Goal: Task Accomplishment & Management: Manage account settings

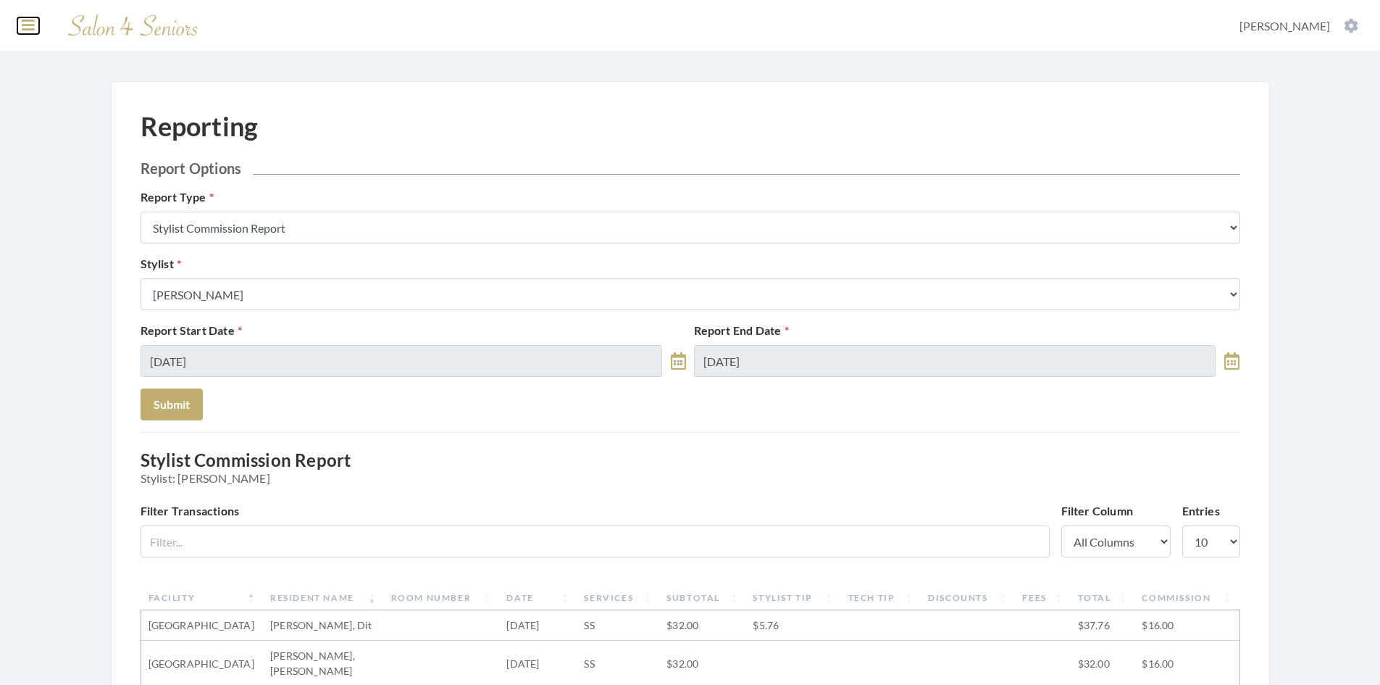
click at [25, 25] on icon at bounding box center [28, 25] width 13 height 14
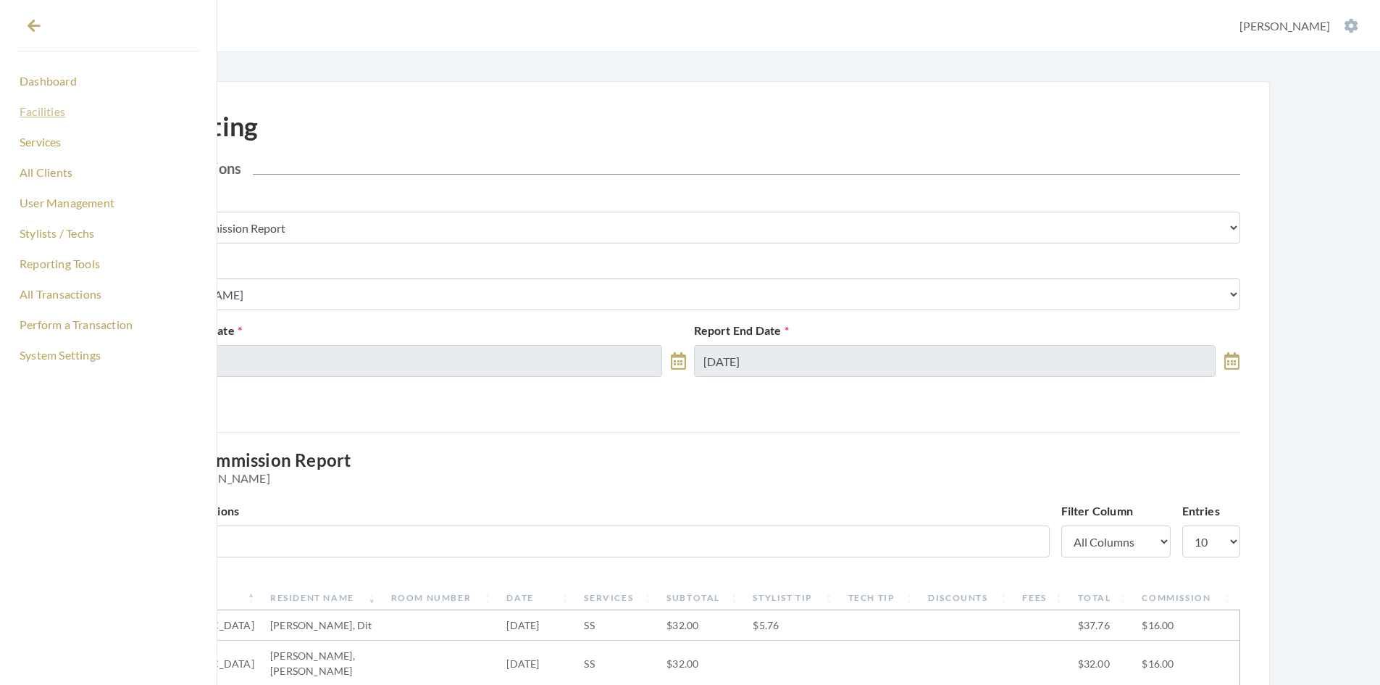
click at [52, 109] on link "Facilities" at bounding box center [108, 111] width 182 height 25
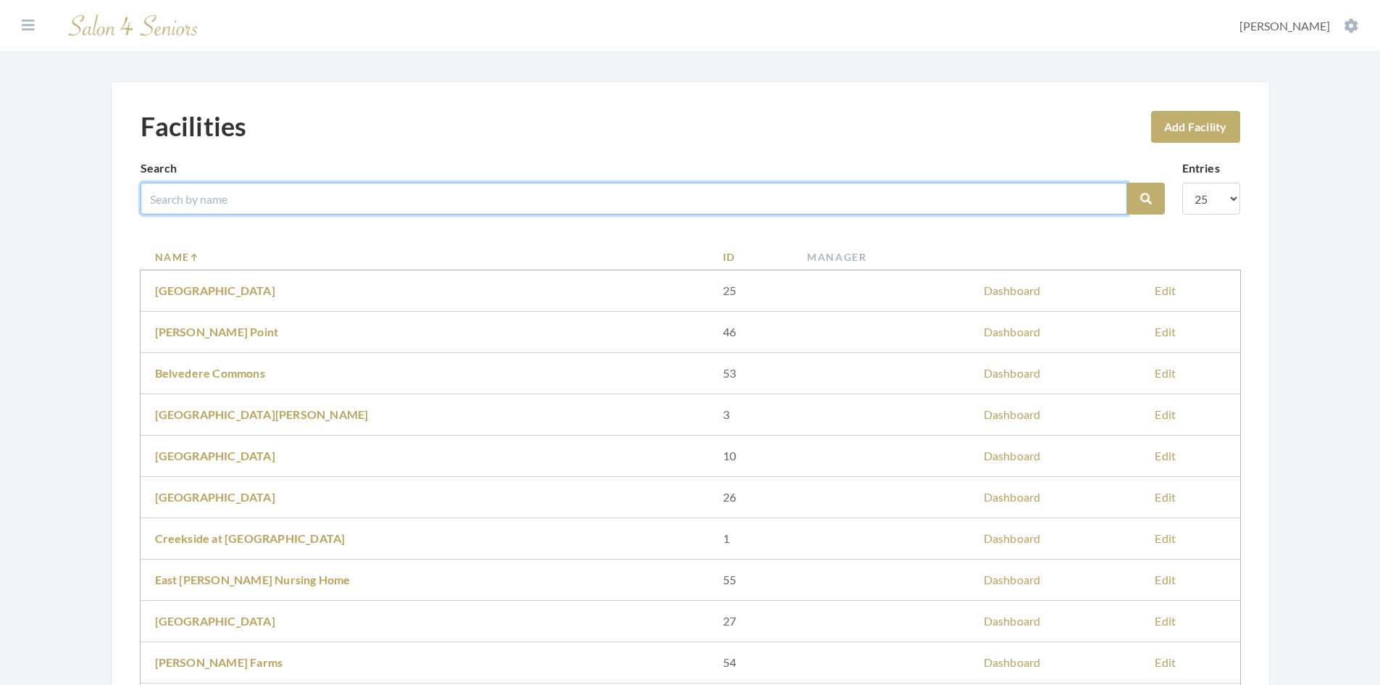
click at [365, 202] on input "search" at bounding box center [634, 199] width 987 height 32
type input "flem"
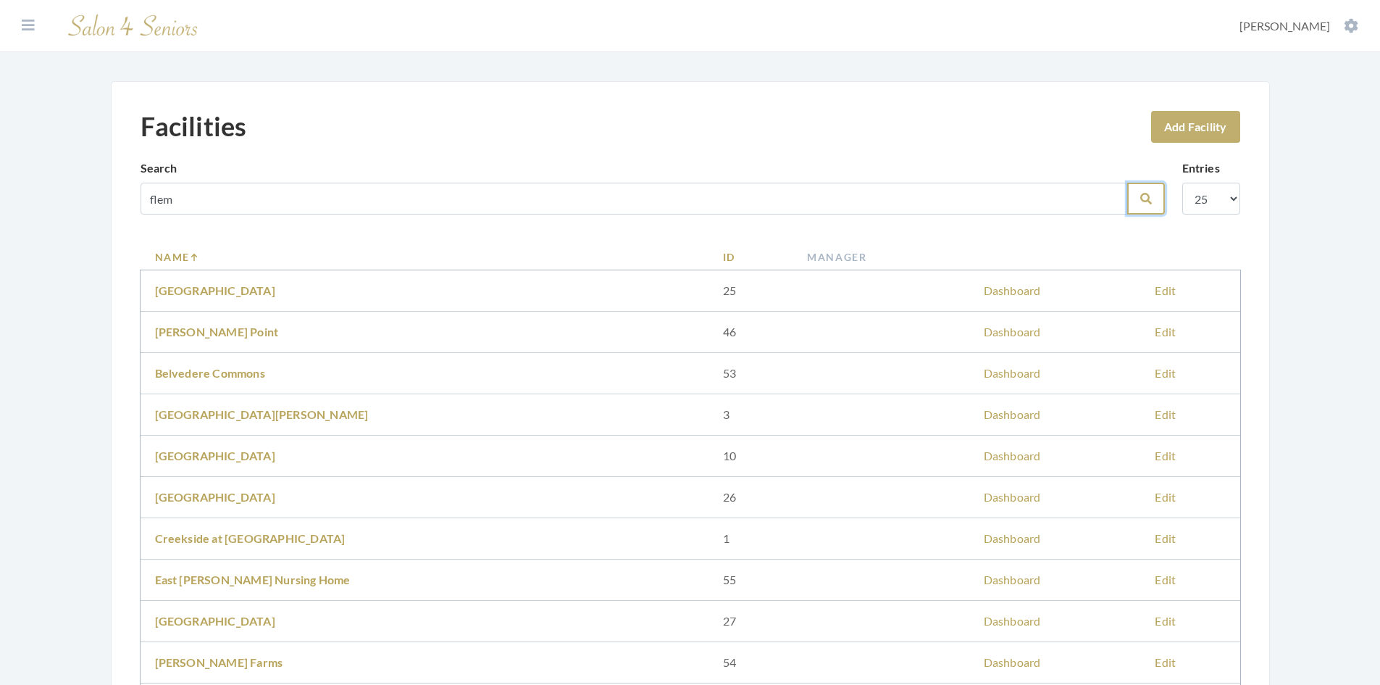
click at [1137, 196] on button "Search" at bounding box center [1147, 199] width 38 height 32
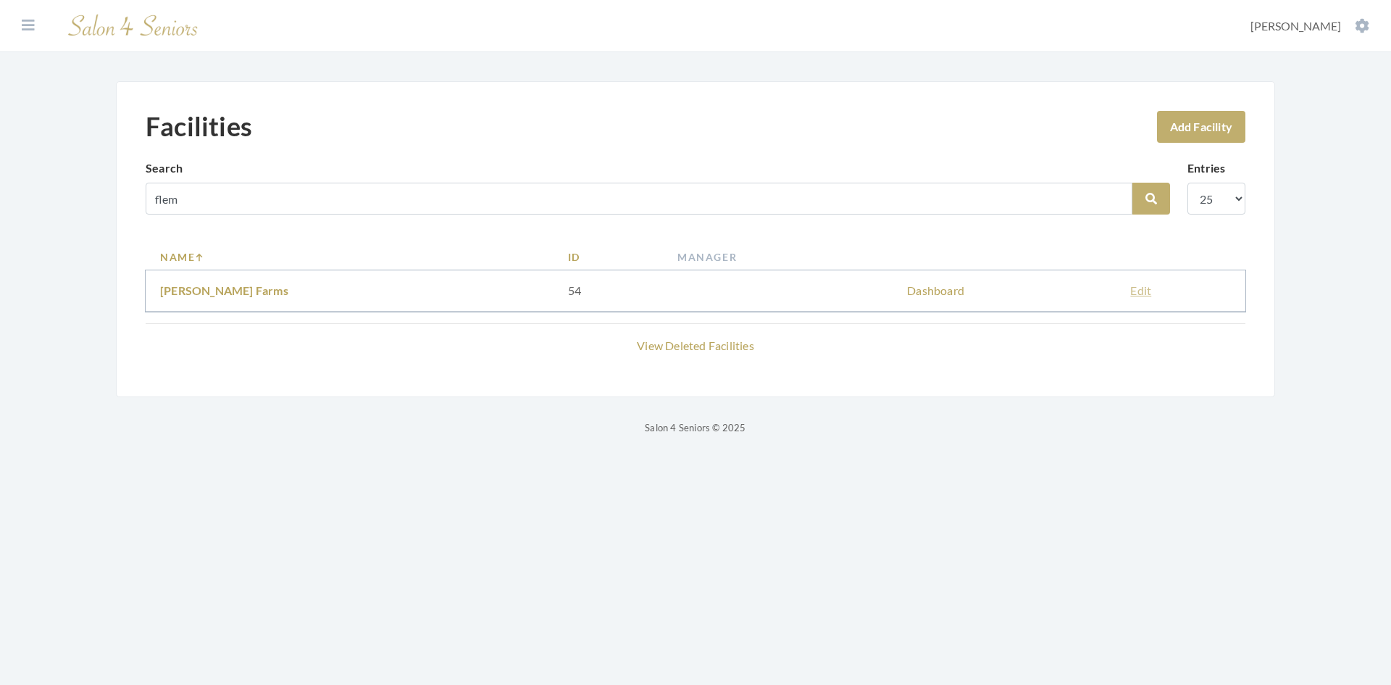
click at [1130, 288] on link "Edit" at bounding box center [1140, 290] width 21 height 14
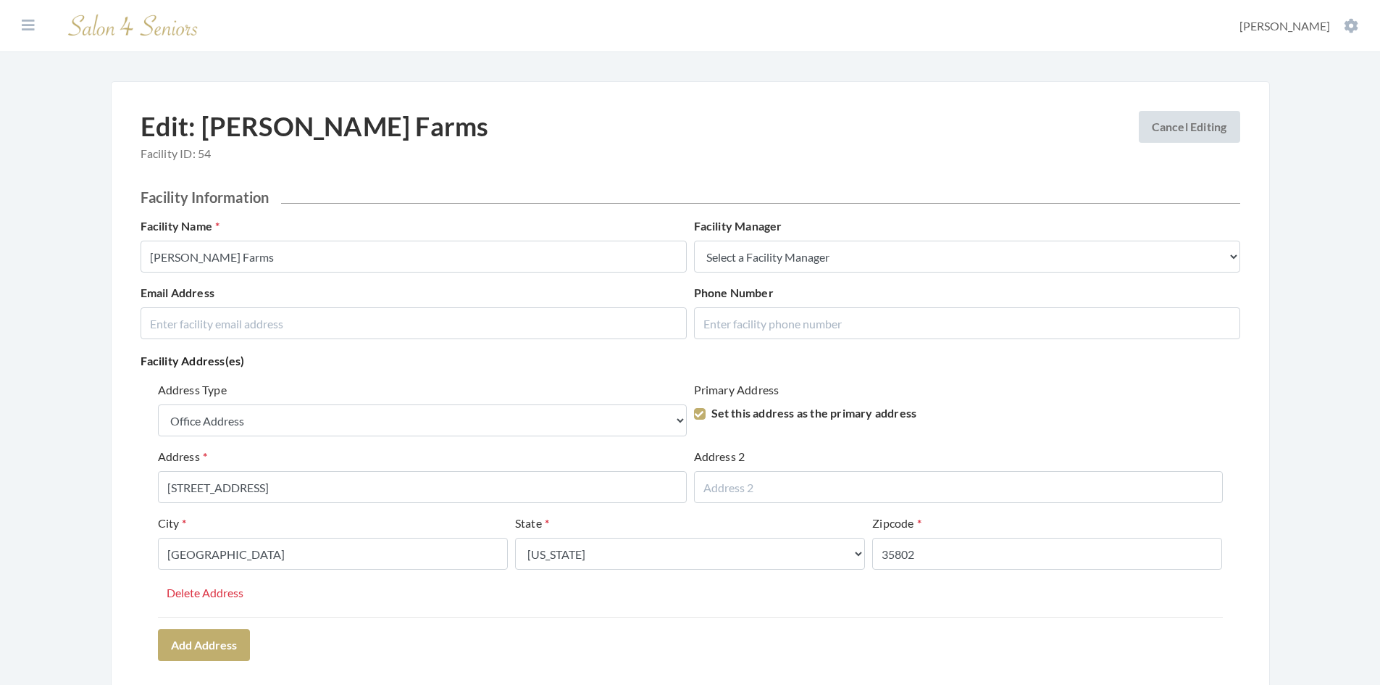
select select "office"
select select "al"
click at [32, 25] on icon at bounding box center [28, 25] width 13 height 14
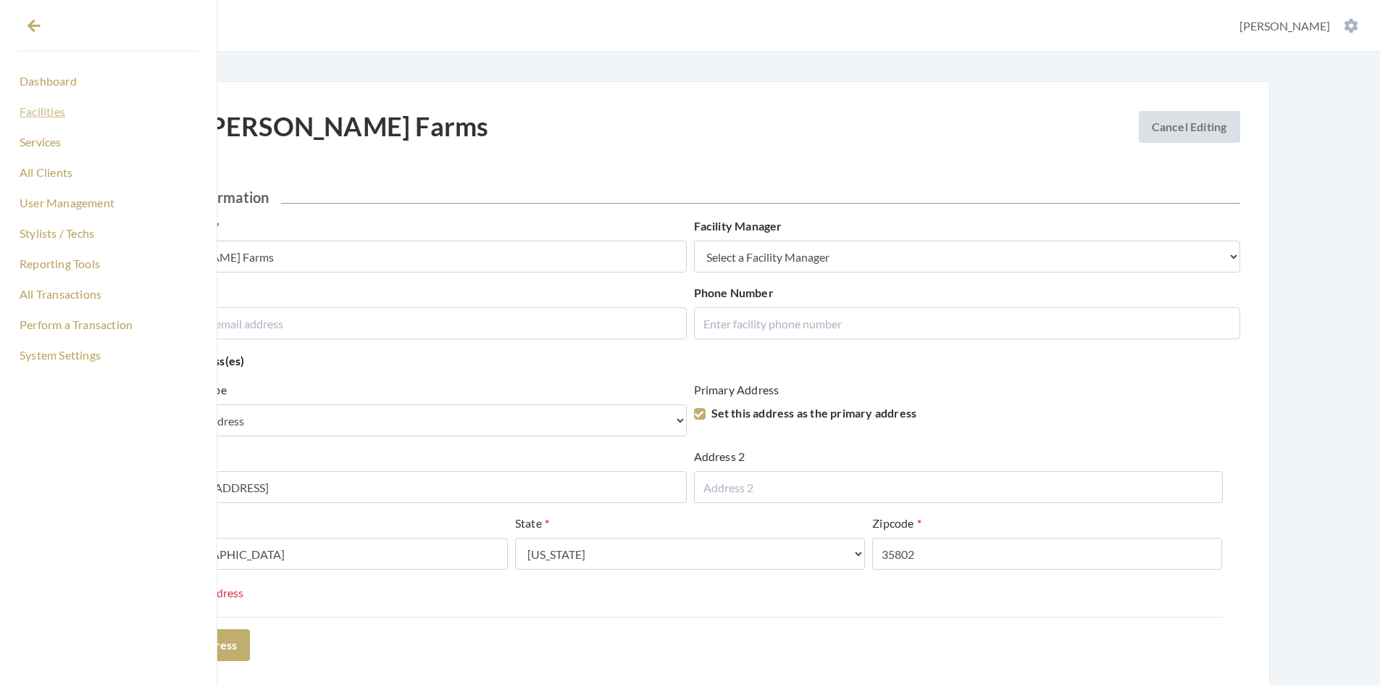
click at [53, 111] on link "Facilities" at bounding box center [108, 111] width 182 height 25
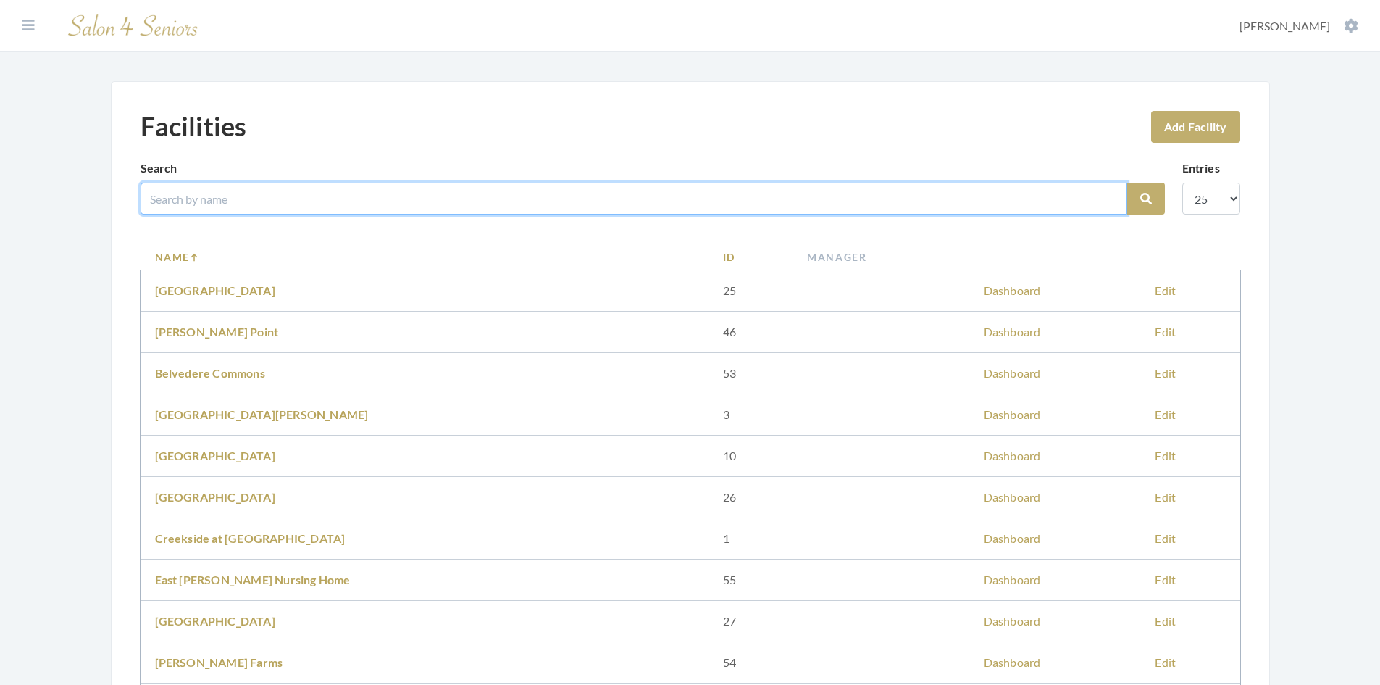
click at [244, 202] on input "search" at bounding box center [634, 199] width 987 height 32
type input "THE CROSSIN"
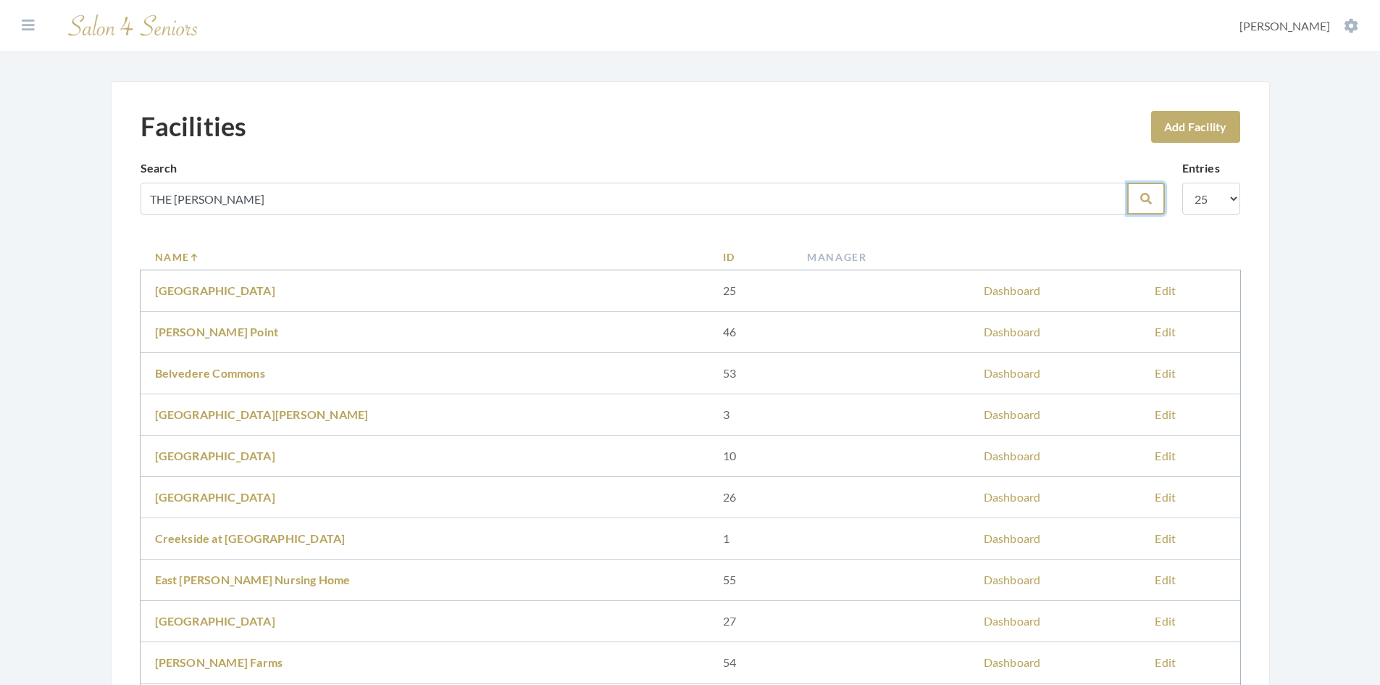
drag, startPoint x: 1150, startPoint y: 197, endPoint x: 1139, endPoint y: 199, distance: 11.0
click at [1149, 196] on icon "submit" at bounding box center [1147, 199] width 12 height 12
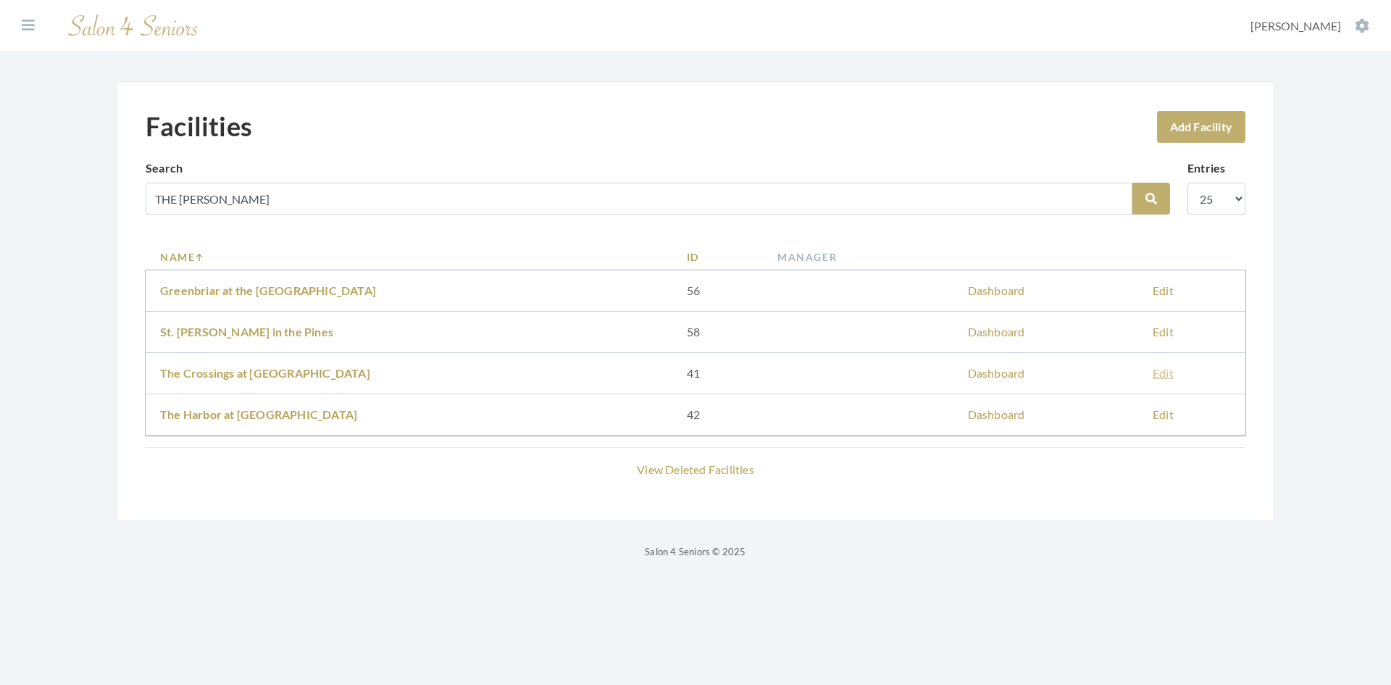
click at [1153, 373] on link "Edit" at bounding box center [1163, 373] width 21 height 14
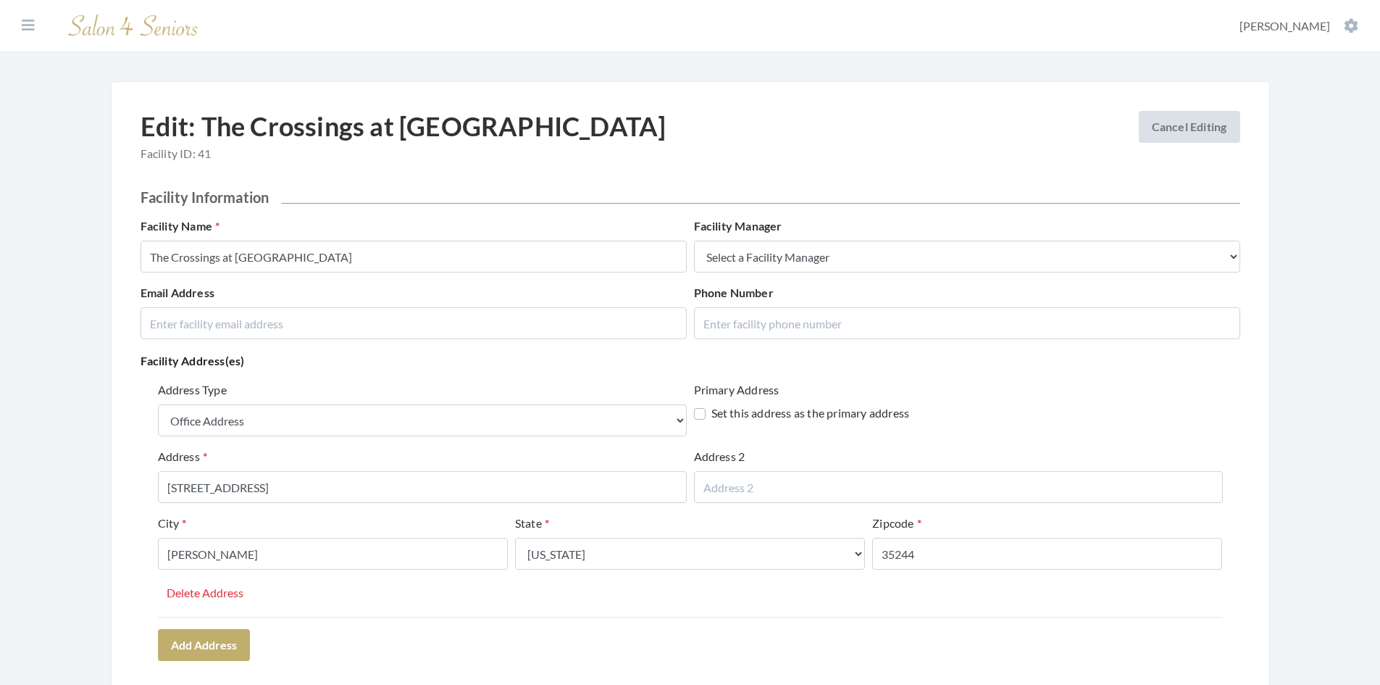
select select "office"
select select "al"
click at [22, 25] on icon at bounding box center [28, 25] width 13 height 14
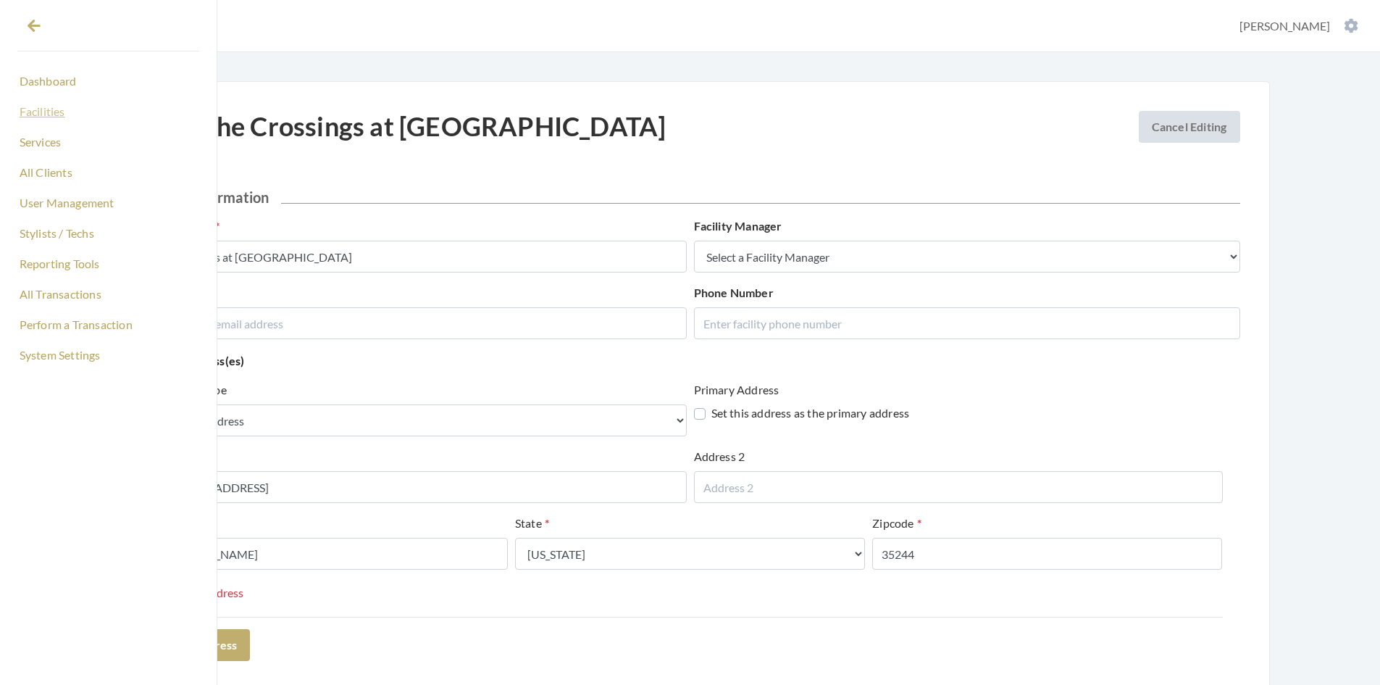
click at [49, 110] on link "Facilities" at bounding box center [108, 111] width 182 height 25
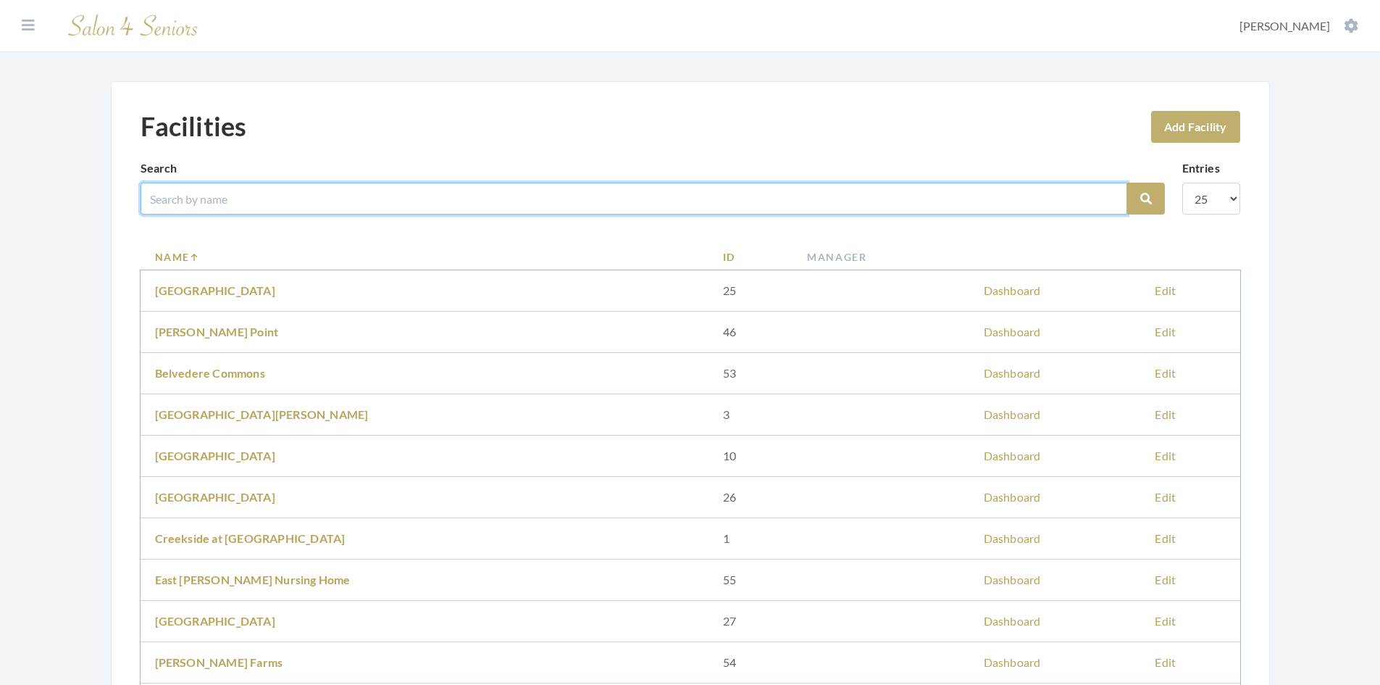
click at [307, 199] on input "search" at bounding box center [634, 199] width 987 height 32
type input "flemin"
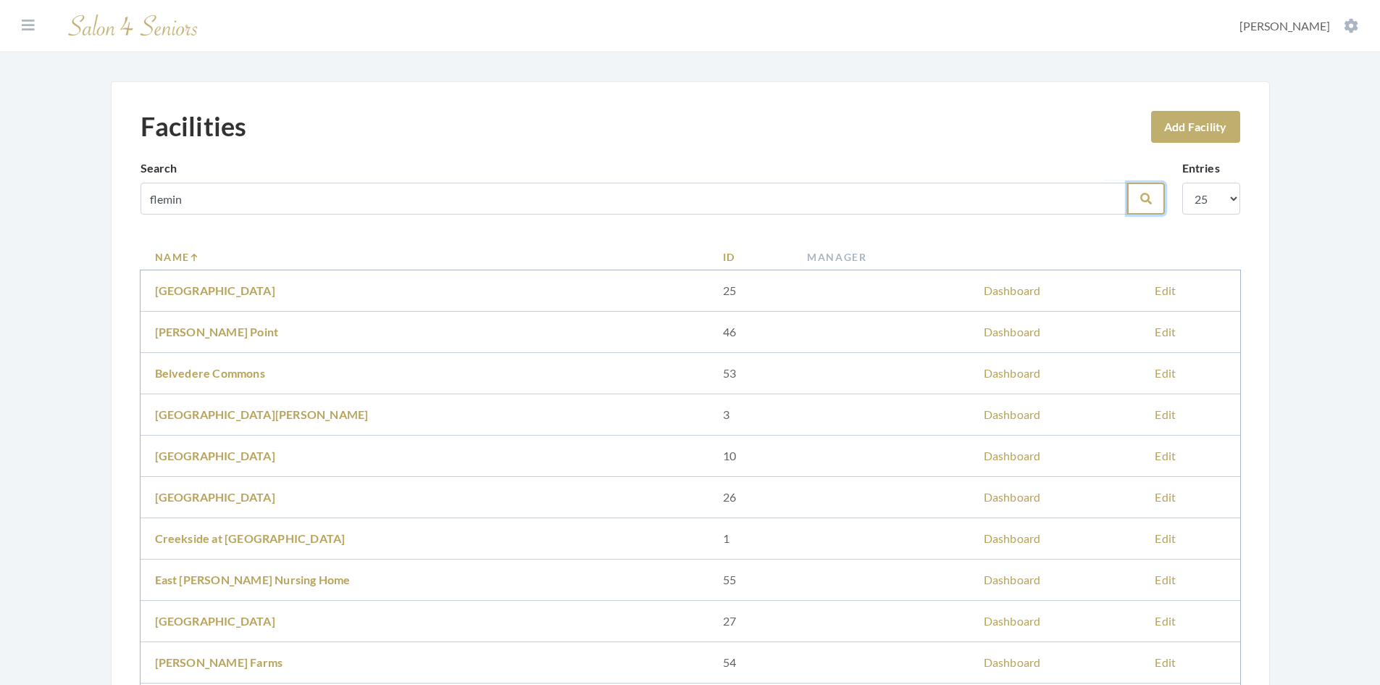
click at [1141, 203] on icon "submit" at bounding box center [1147, 199] width 12 height 12
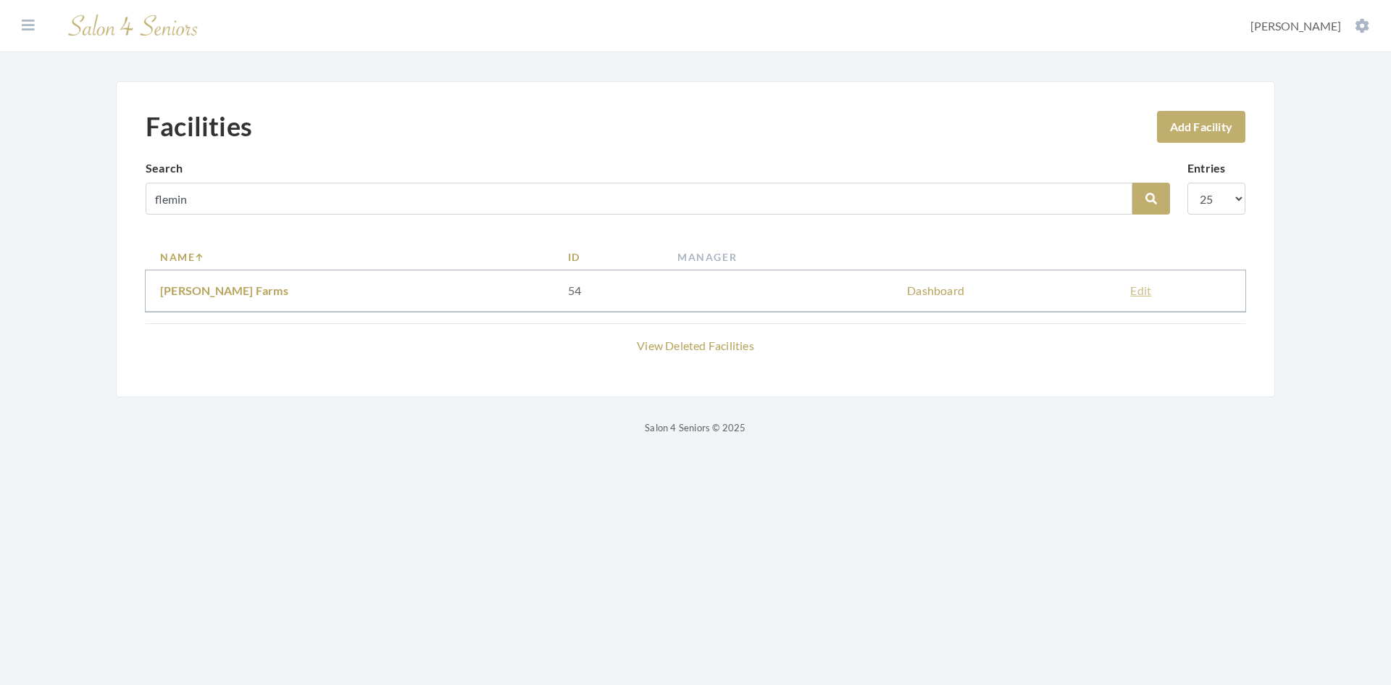
click at [1130, 296] on link "Edit" at bounding box center [1140, 290] width 21 height 14
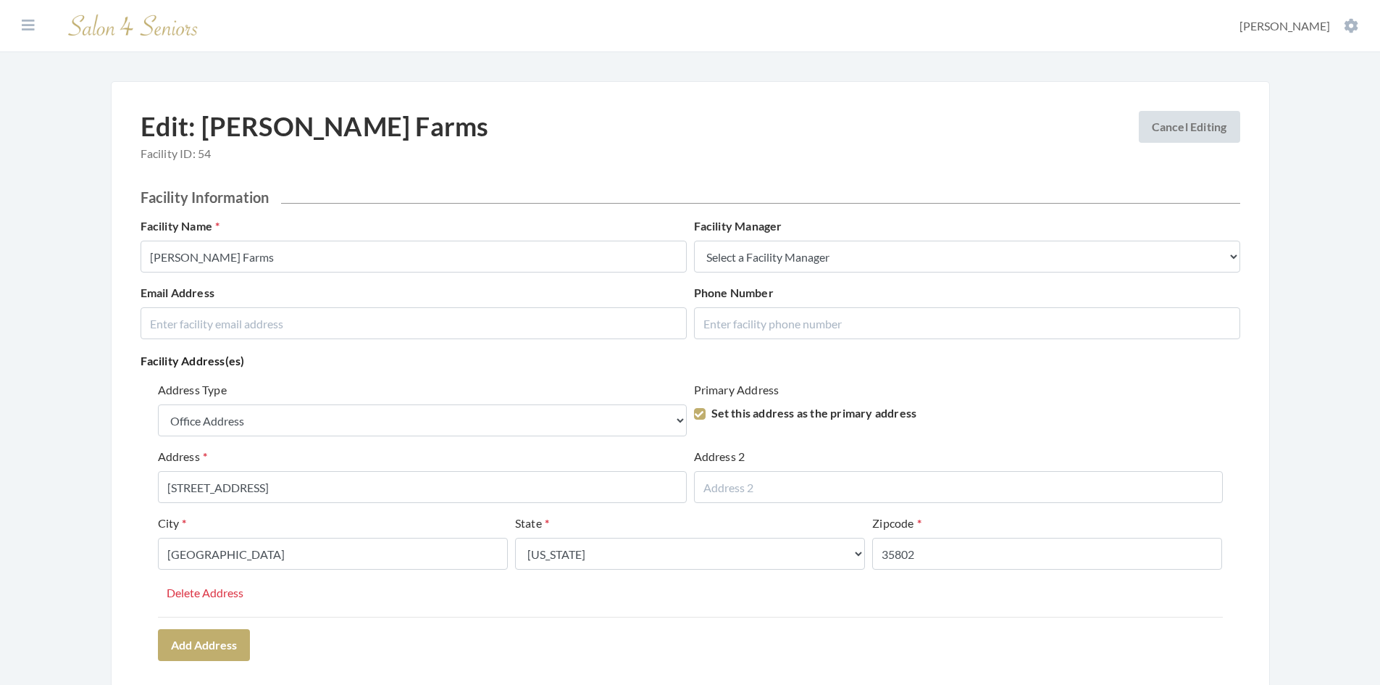
select select "office"
select select "al"
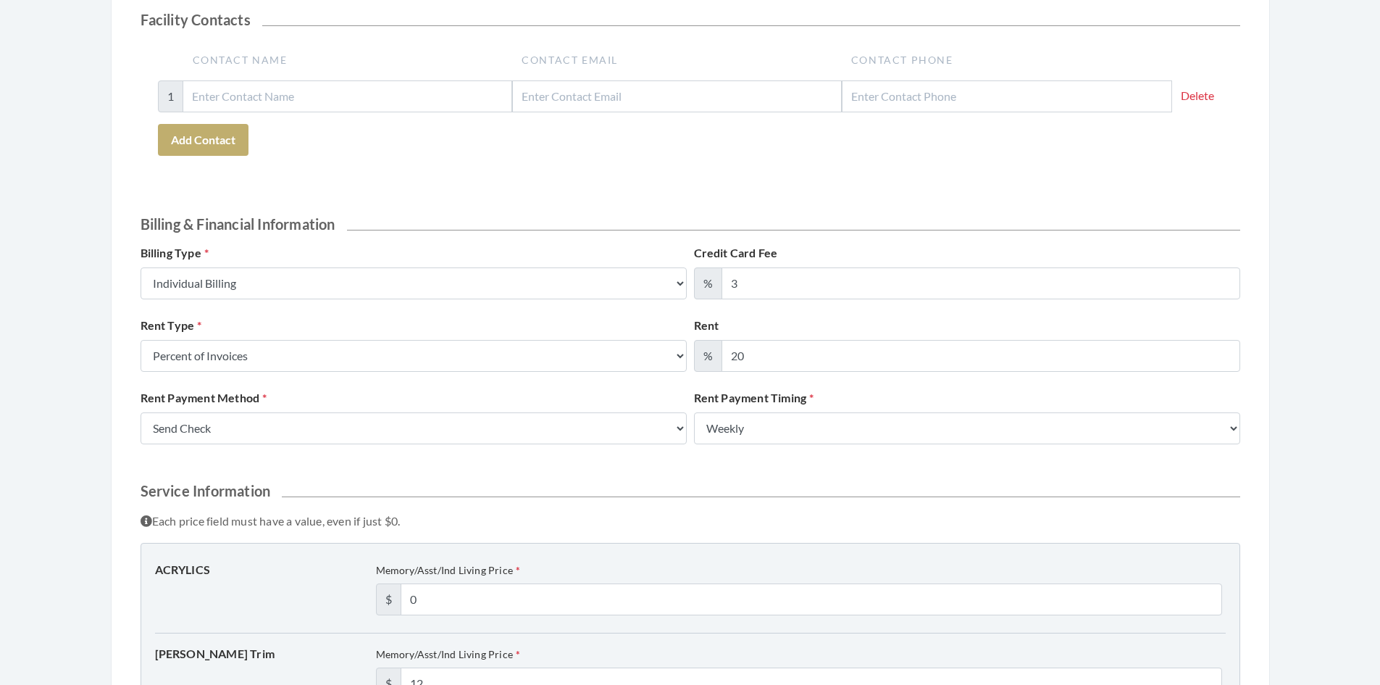
scroll to position [1087, 0]
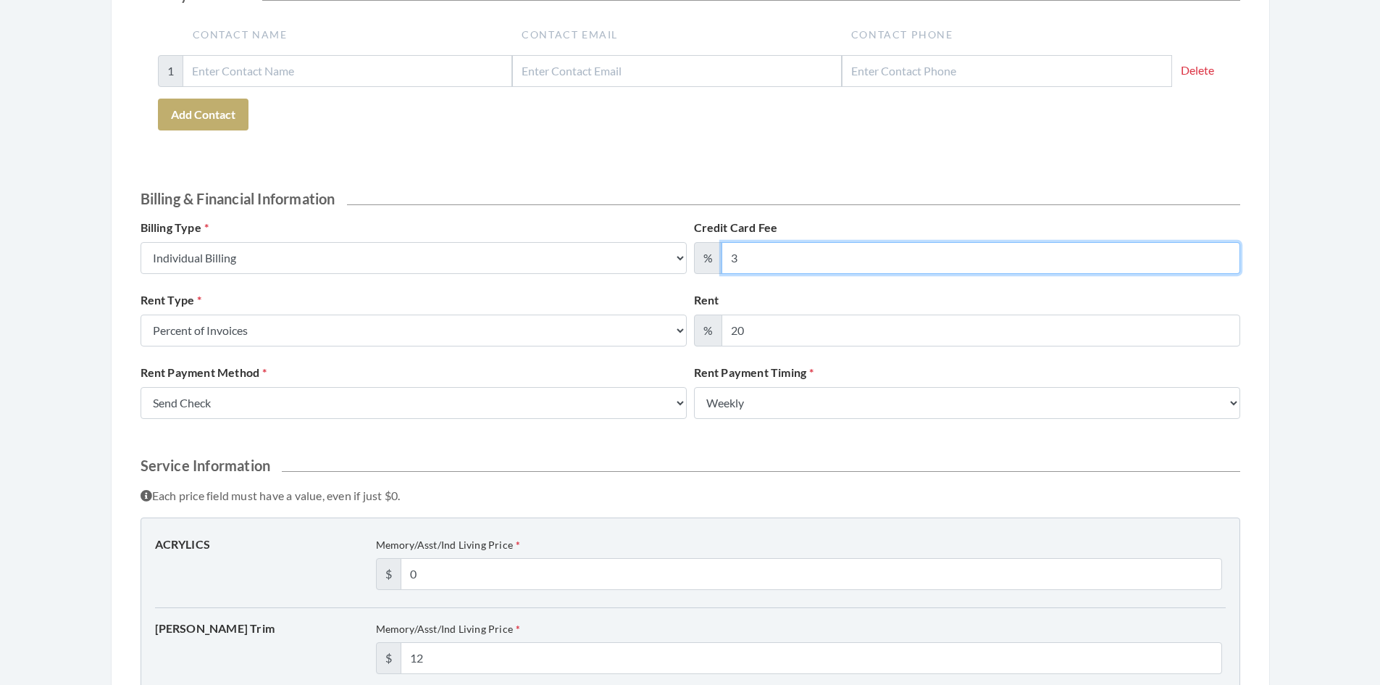
click at [775, 267] on input "3" at bounding box center [981, 258] width 519 height 32
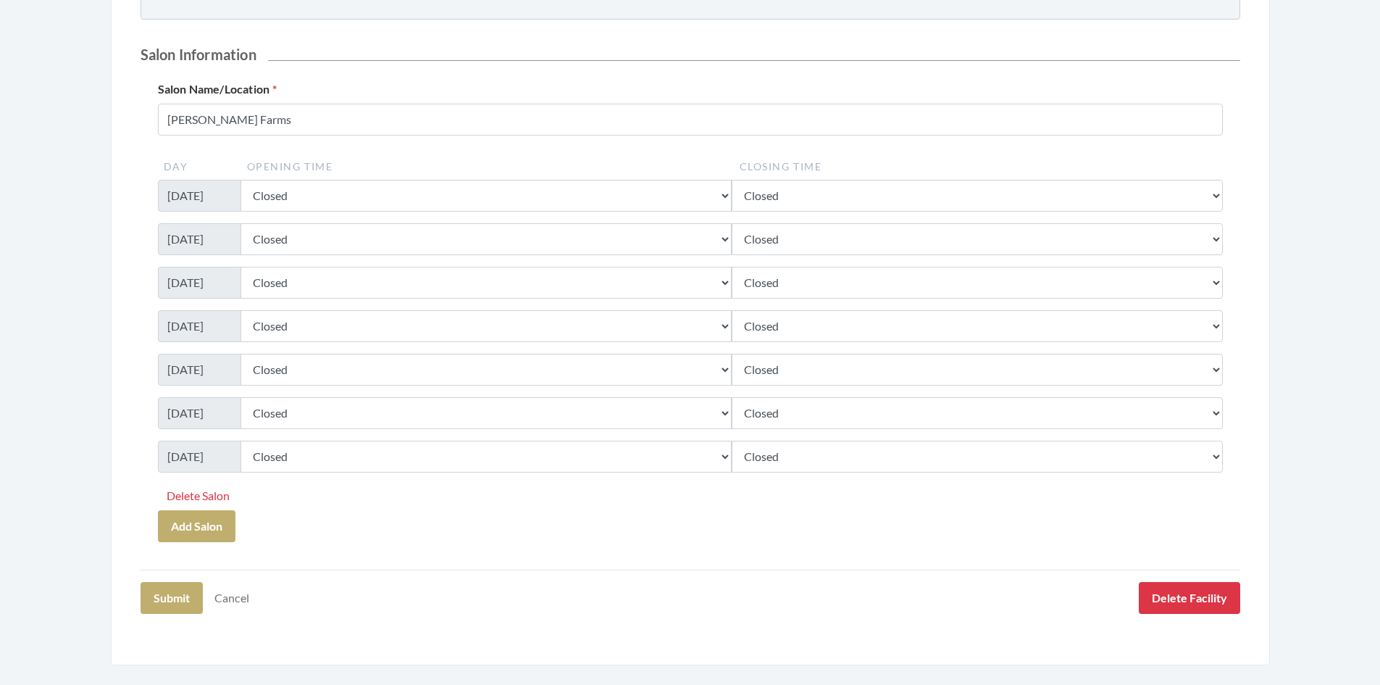
scroll to position [5685, 0]
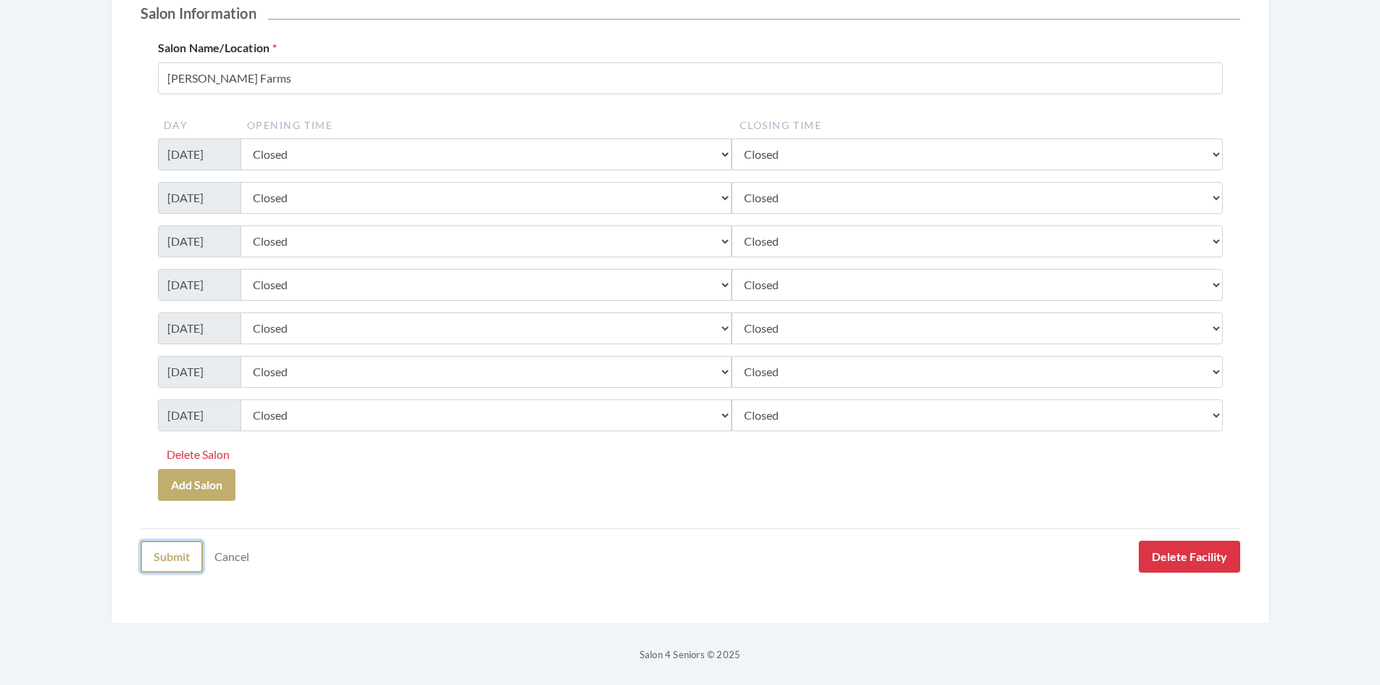
click at [178, 560] on button "Submit" at bounding box center [172, 557] width 62 height 32
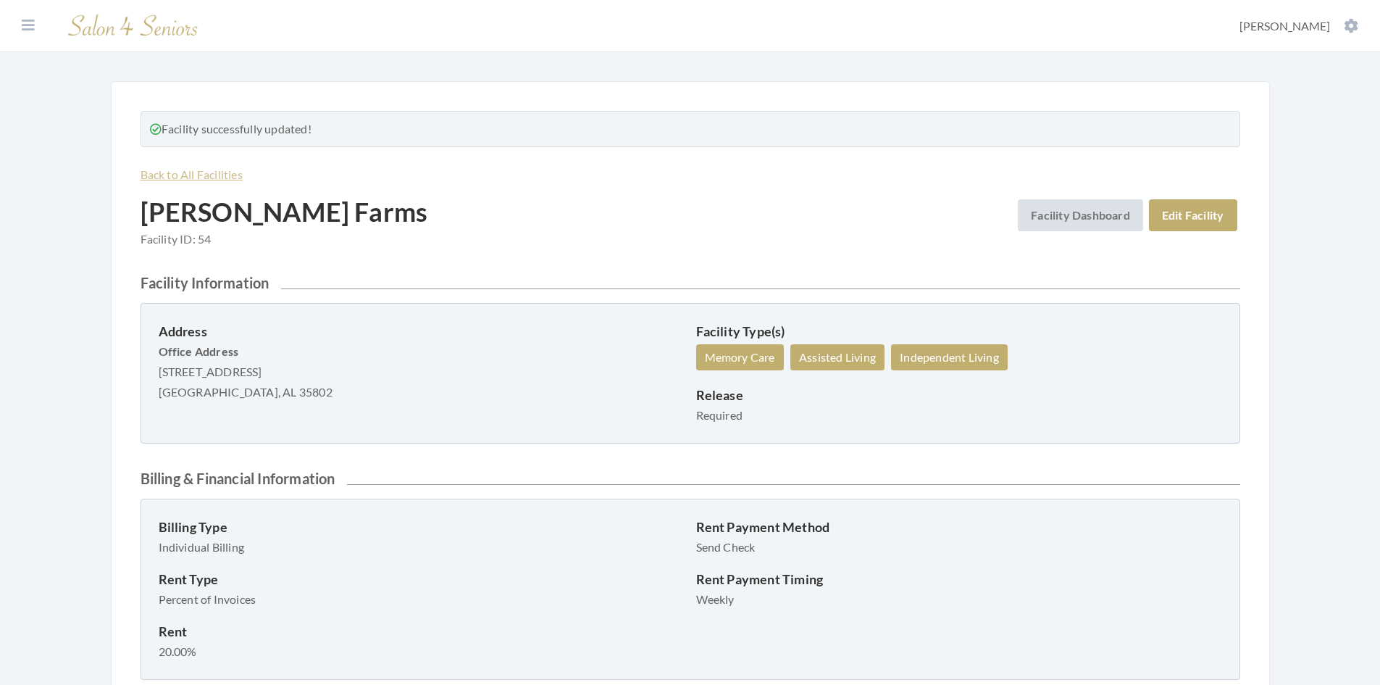
click at [221, 178] on link "Back to All Facilities" at bounding box center [192, 174] width 102 height 14
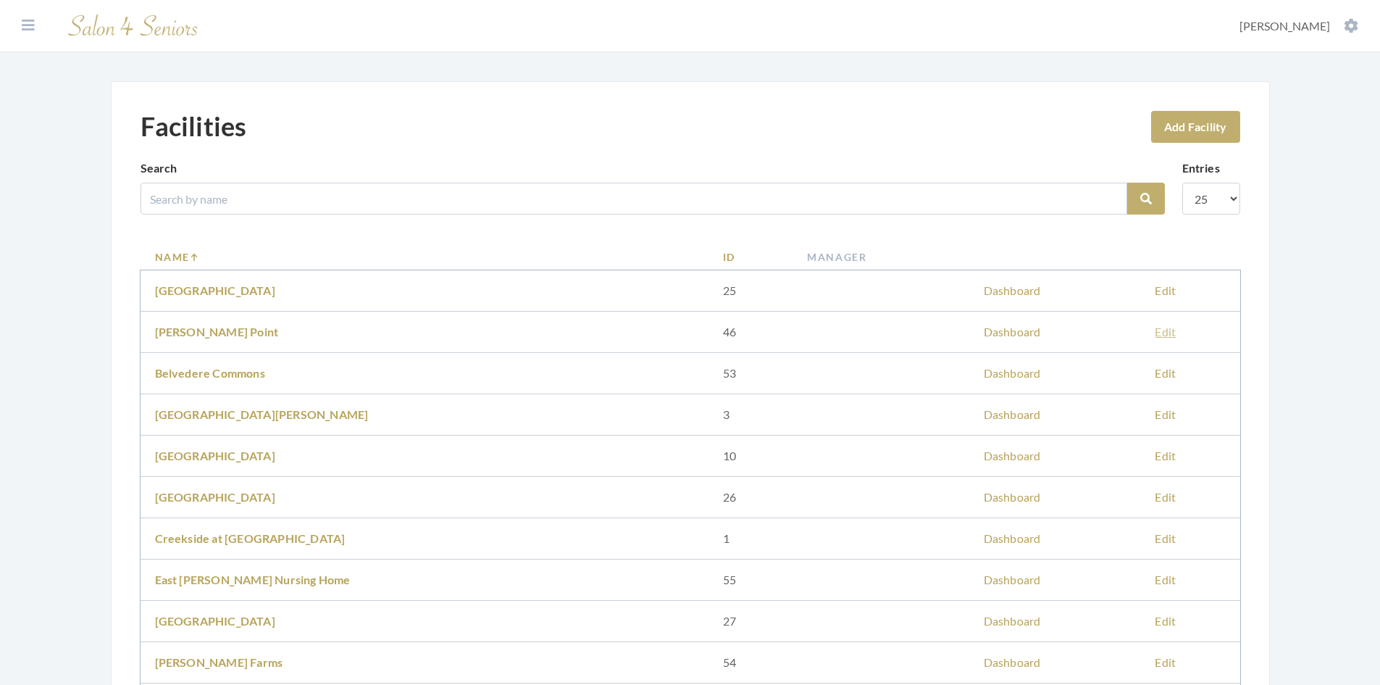
click at [1155, 330] on link "Edit" at bounding box center [1165, 332] width 21 height 14
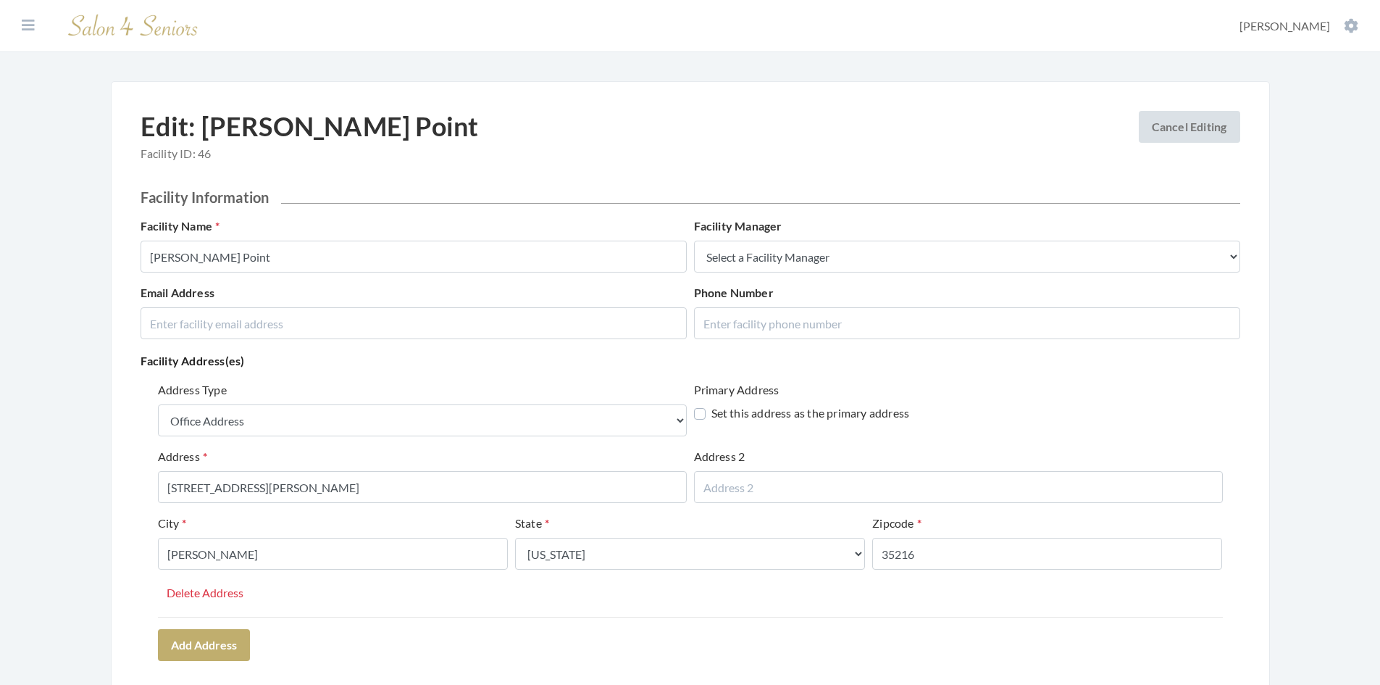
select select "office"
select select "al"
click at [30, 26] on icon at bounding box center [28, 25] width 13 height 14
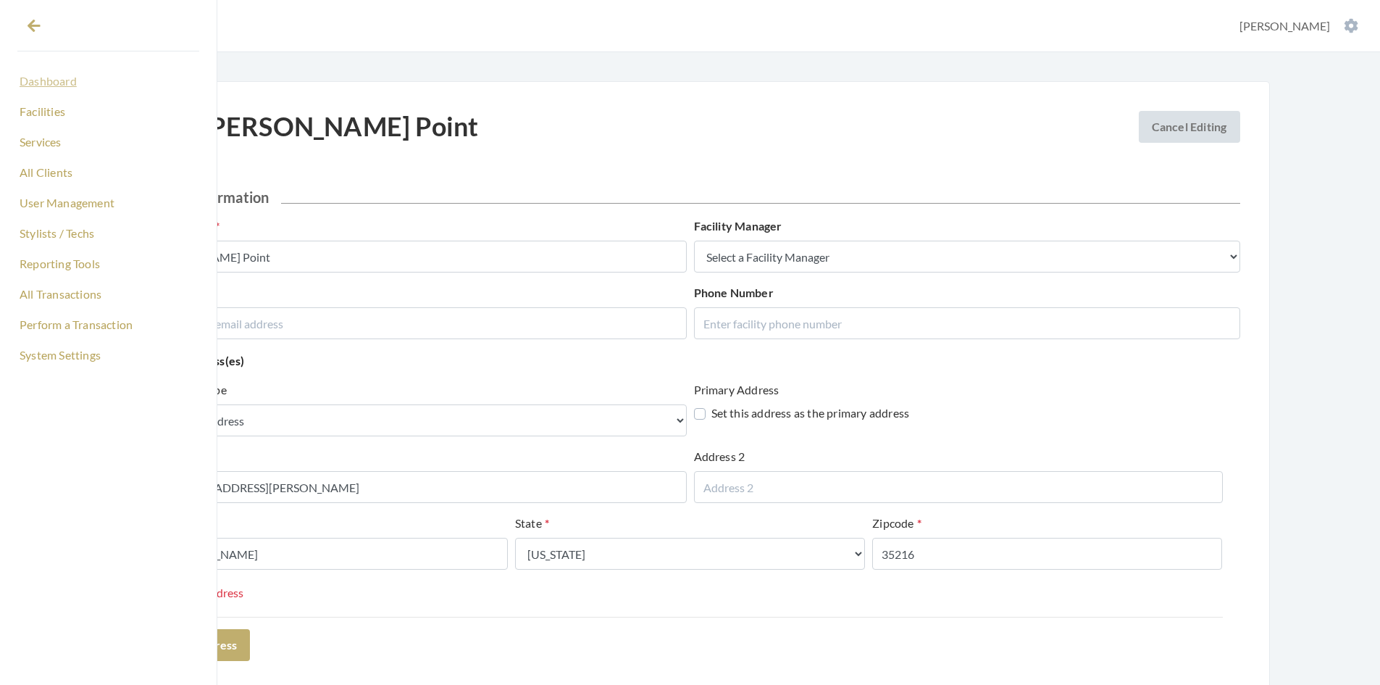
click at [43, 82] on link "Dashboard" at bounding box center [108, 81] width 182 height 25
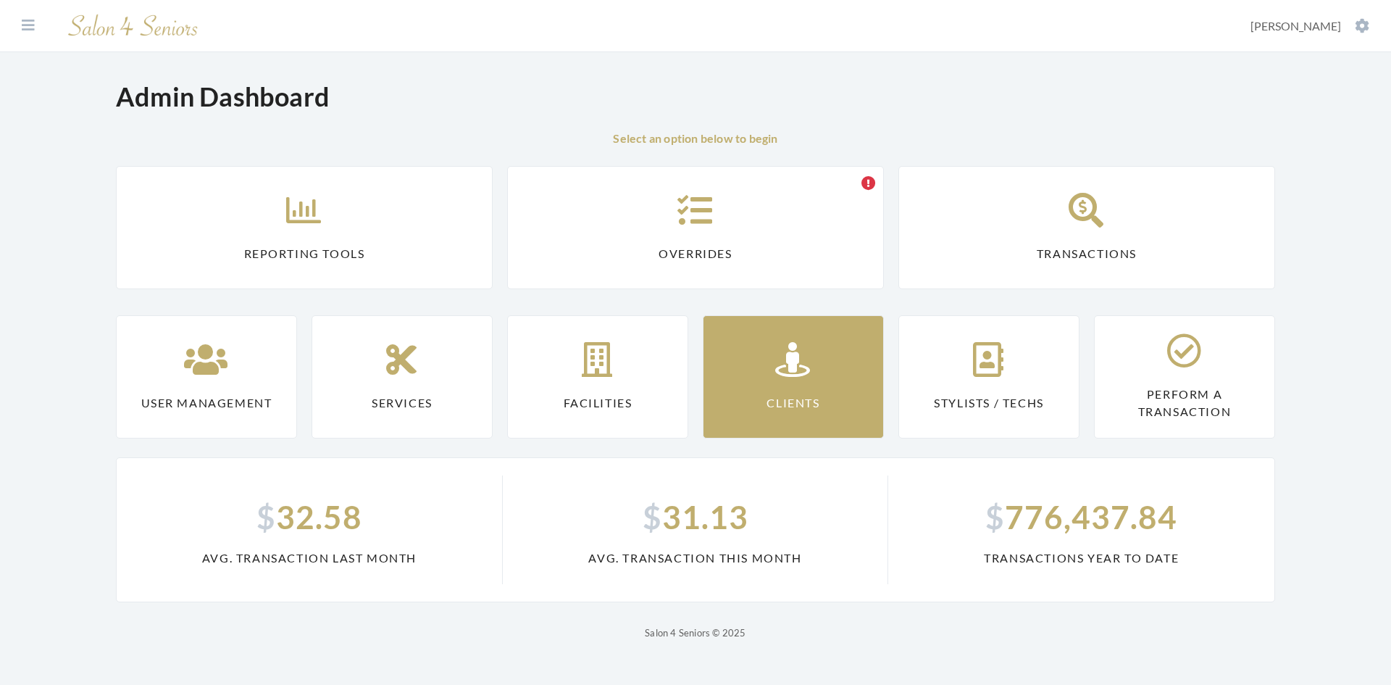
click at [732, 378] on link "Clients" at bounding box center [793, 376] width 181 height 123
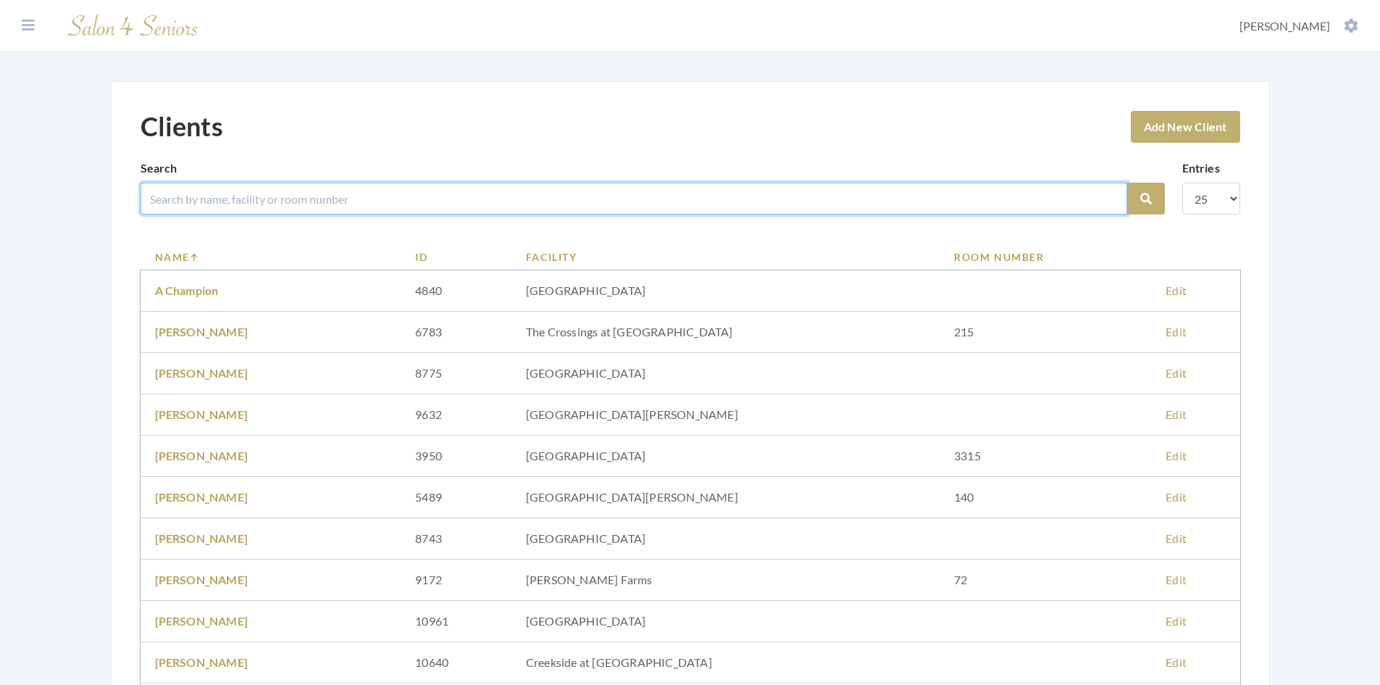
click at [288, 195] on input "search" at bounding box center [634, 199] width 987 height 32
type input "MANNER"
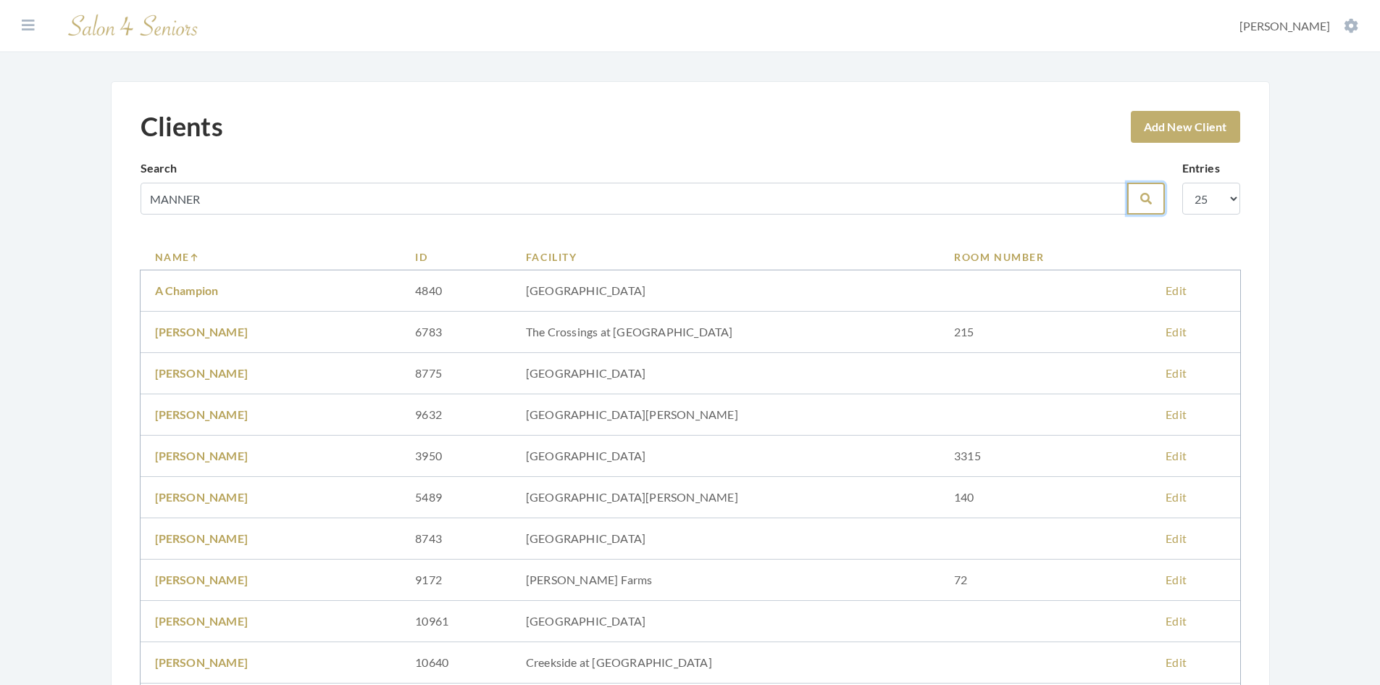
click at [1144, 200] on icon "submit" at bounding box center [1147, 199] width 12 height 12
